Goal: Find specific page/section: Find specific page/section

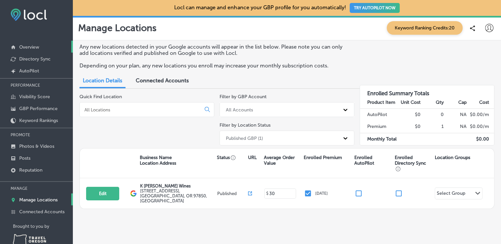
click at [27, 48] on p "Overview" at bounding box center [29, 47] width 20 height 6
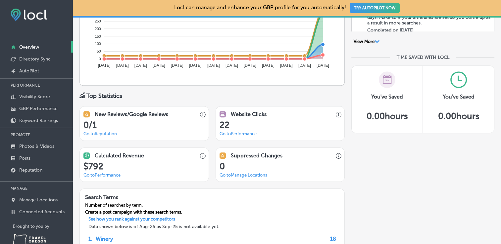
scroll to position [395, 0]
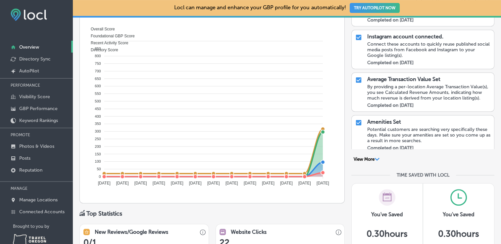
scroll to position [367, 0]
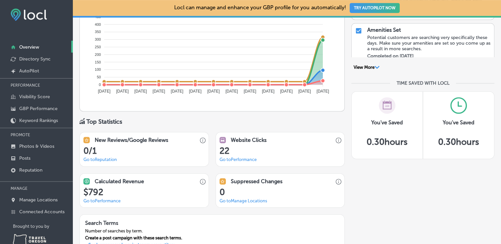
click at [199, 167] on div "DE44D2D4-748D-402E-B01C-2A5FC0C2CD39 Created with sketchtool. New Reviews/Googl…" at bounding box center [211, 170] width 265 height 76
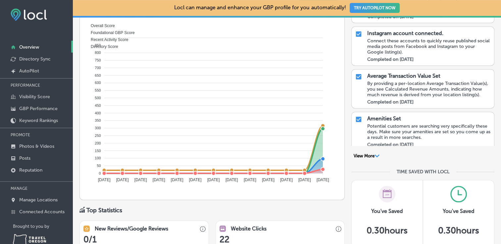
scroll to position [278, 0]
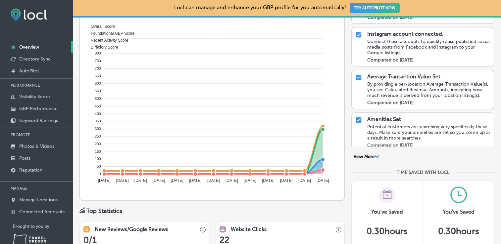
click at [347, 204] on div "Profile Vitals Overall Business Score Overall Business Score is the sum of your…" at bounding box center [286, 126] width 415 height 689
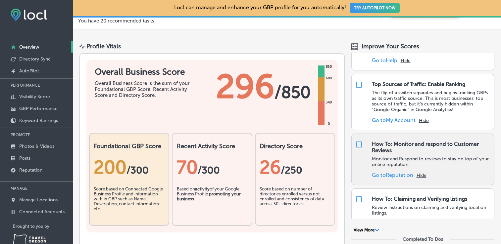
scroll to position [73, 0]
